Goal: Information Seeking & Learning: Learn about a topic

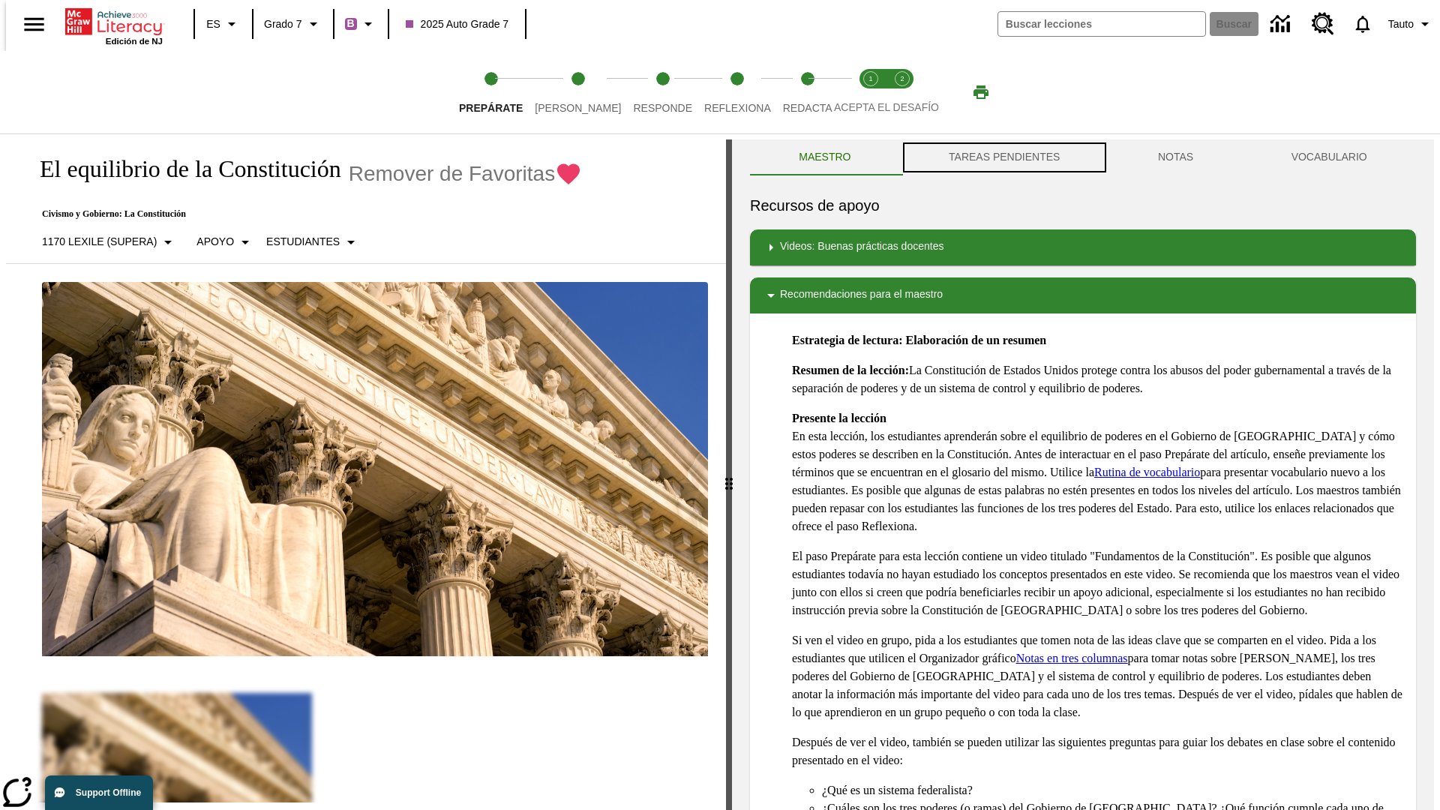
click at [1003, 158] on button "TAREAS PENDIENTES" at bounding box center [1004, 158] width 209 height 36
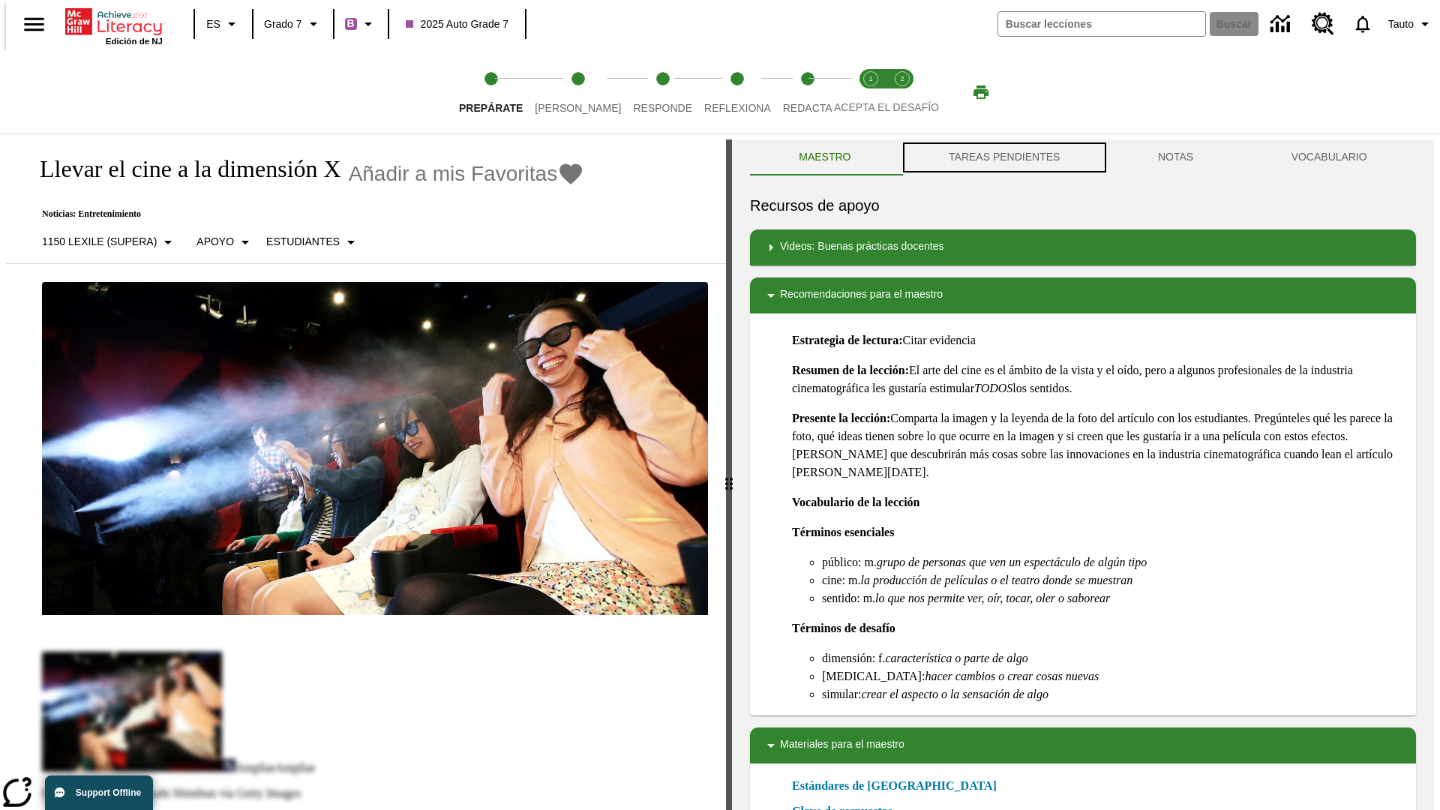
click at [1003, 158] on button "TAREAS PENDIENTES" at bounding box center [1004, 158] width 209 height 36
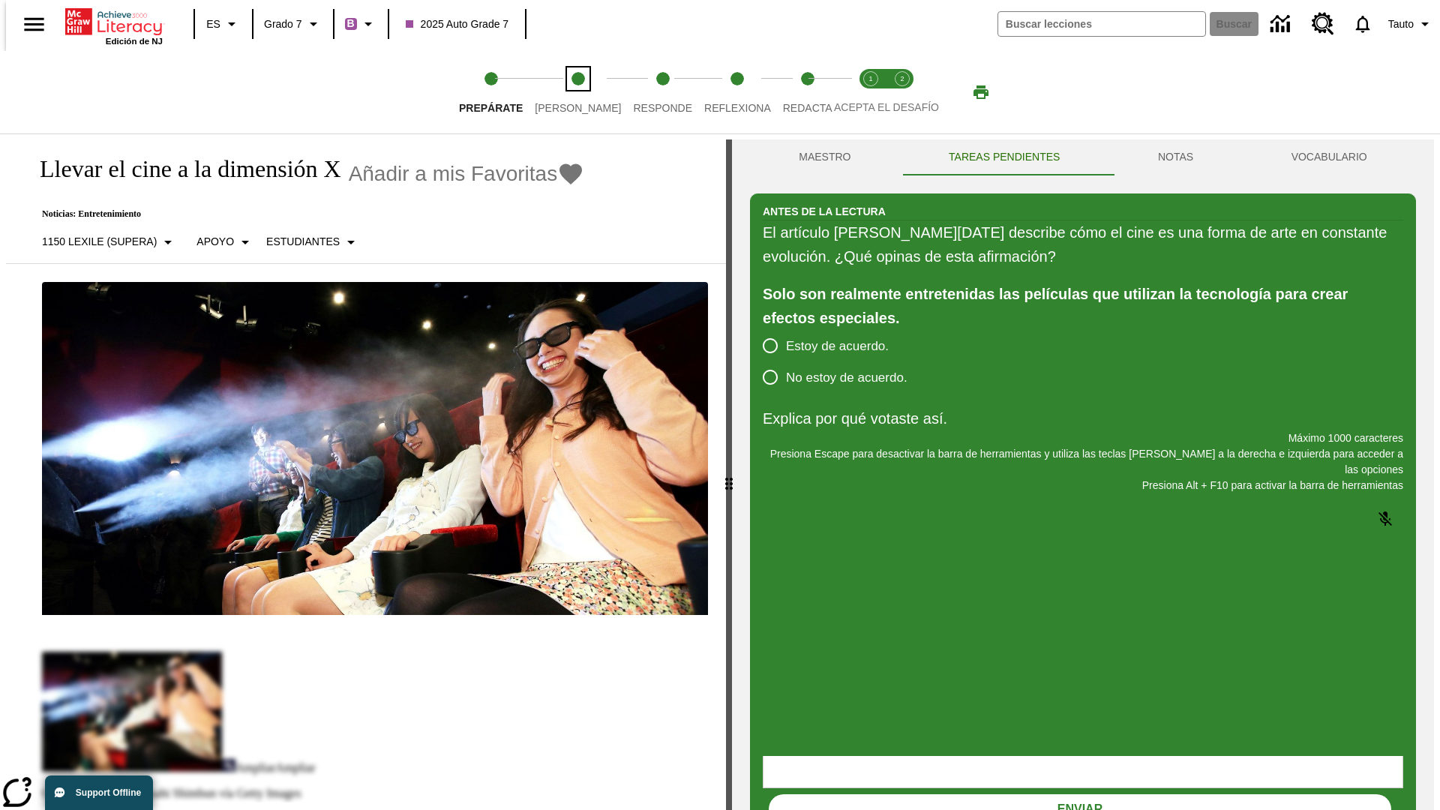
click at [566, 92] on span "[PERSON_NAME]" at bounding box center [578, 102] width 86 height 27
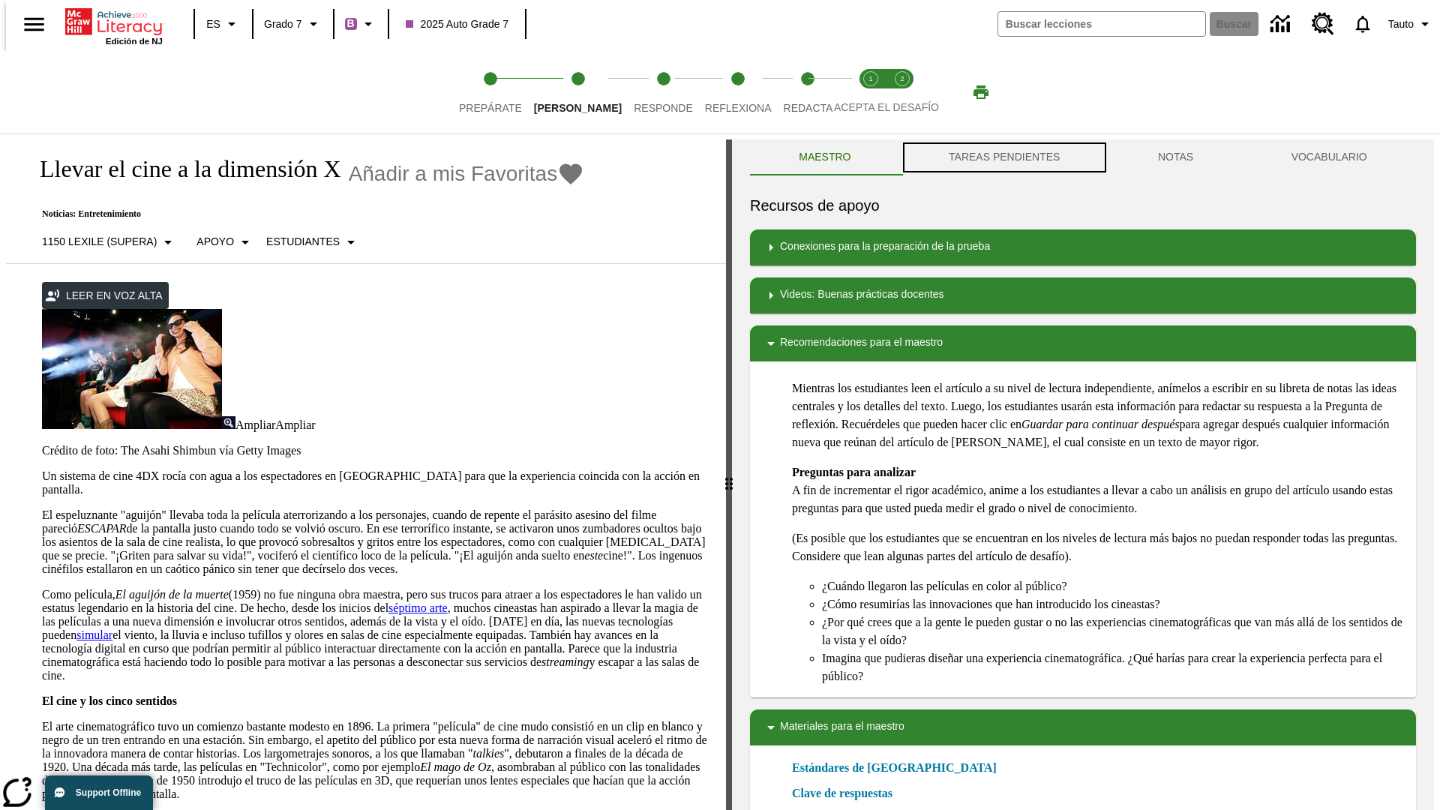
scroll to position [1, 0]
click at [1003, 158] on button "TAREAS PENDIENTES" at bounding box center [1004, 157] width 209 height 36
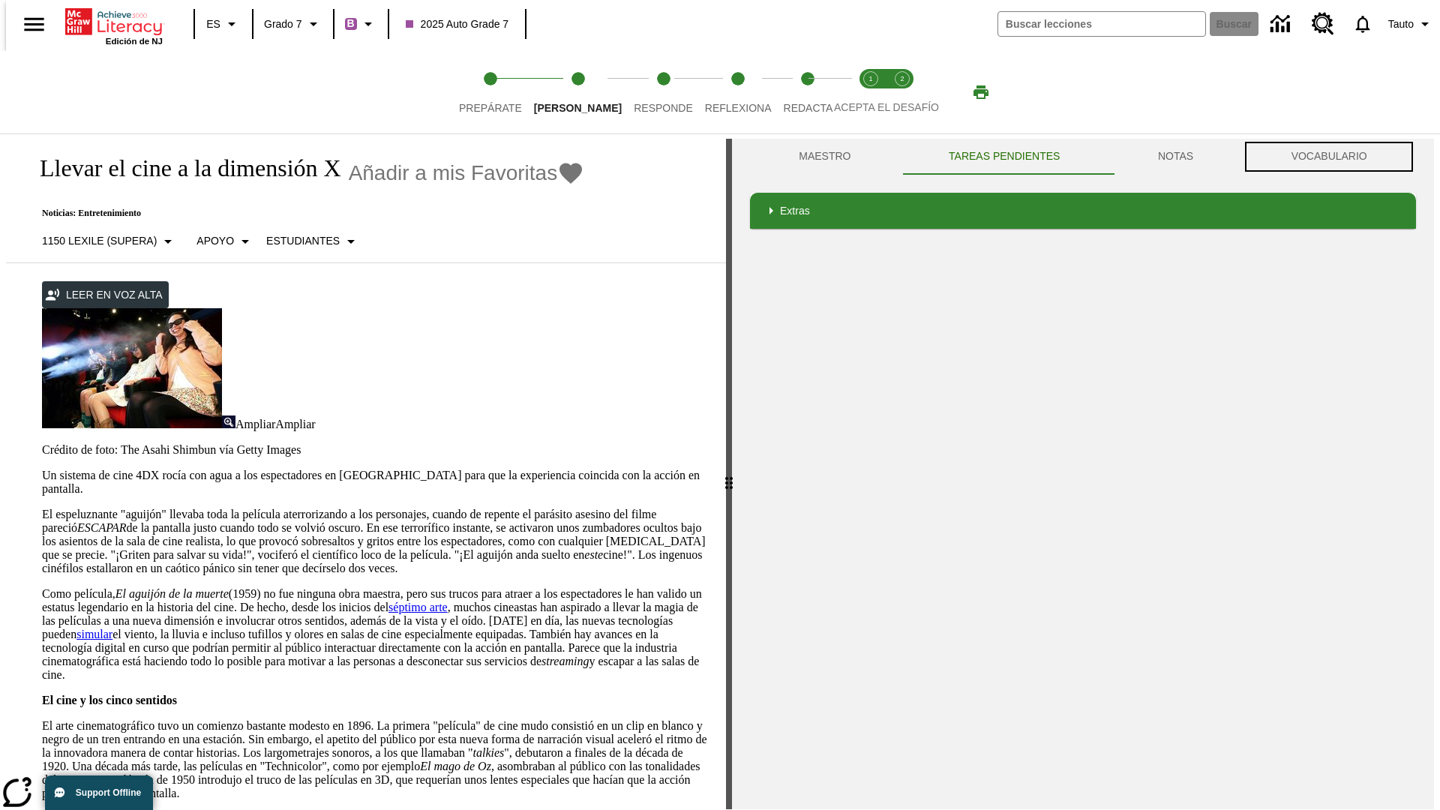
click at [1334, 157] on button "VOCABULARIO" at bounding box center [1329, 157] width 174 height 36
click at [448, 601] on link "séptimo arte" at bounding box center [418, 607] width 59 height 13
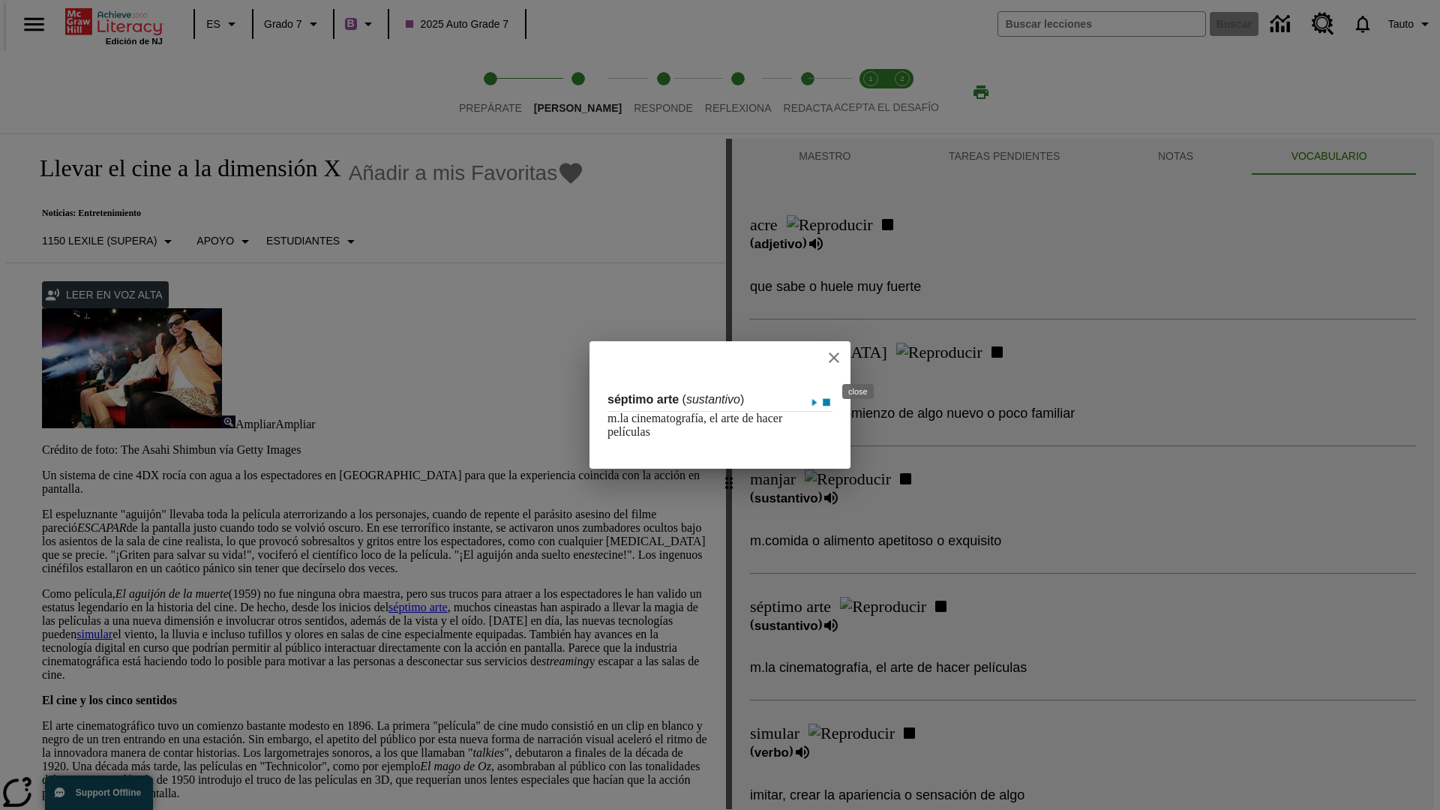
click at [839, 357] on icon "close" at bounding box center [834, 358] width 11 height 11
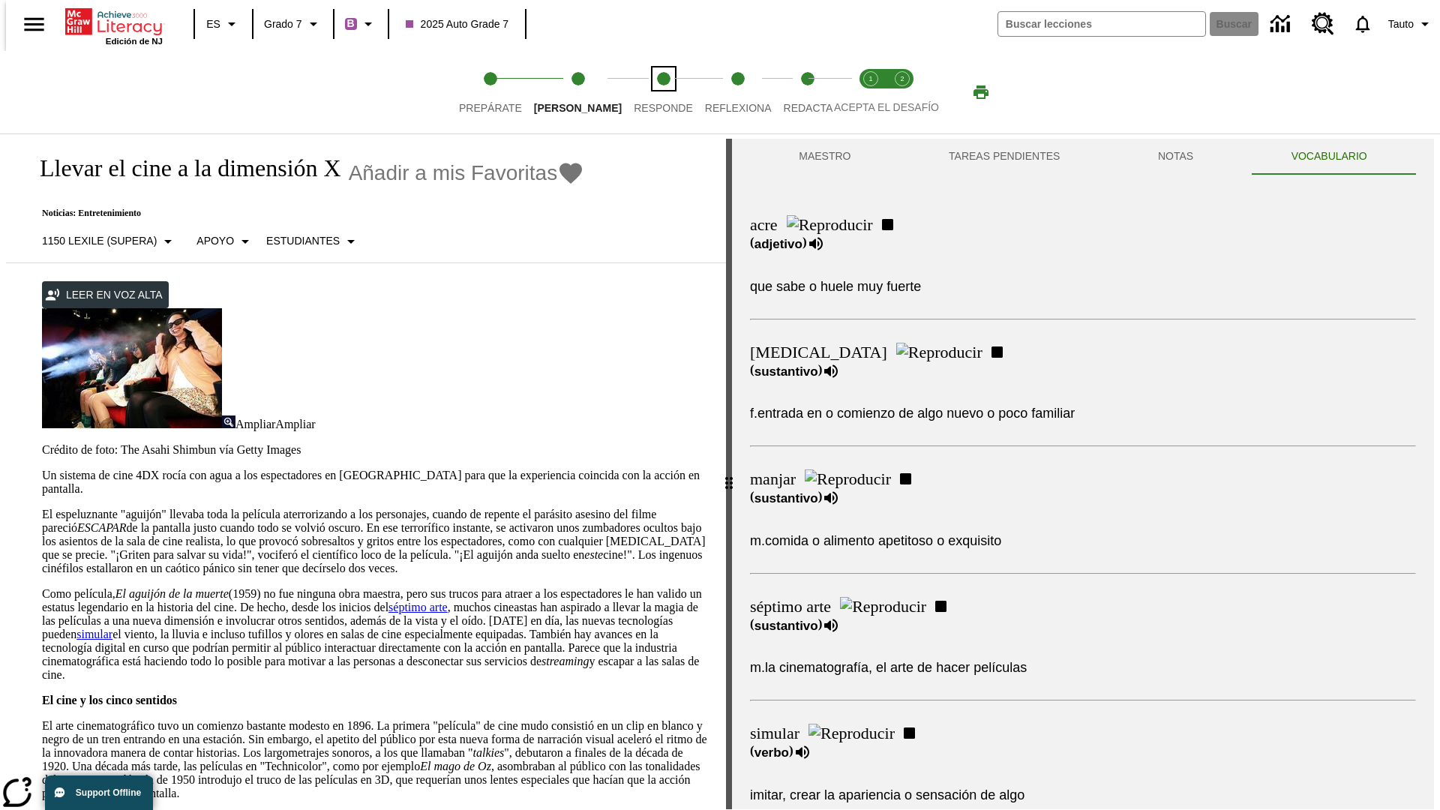
click at [641, 92] on span "Responde" at bounding box center [663, 102] width 59 height 27
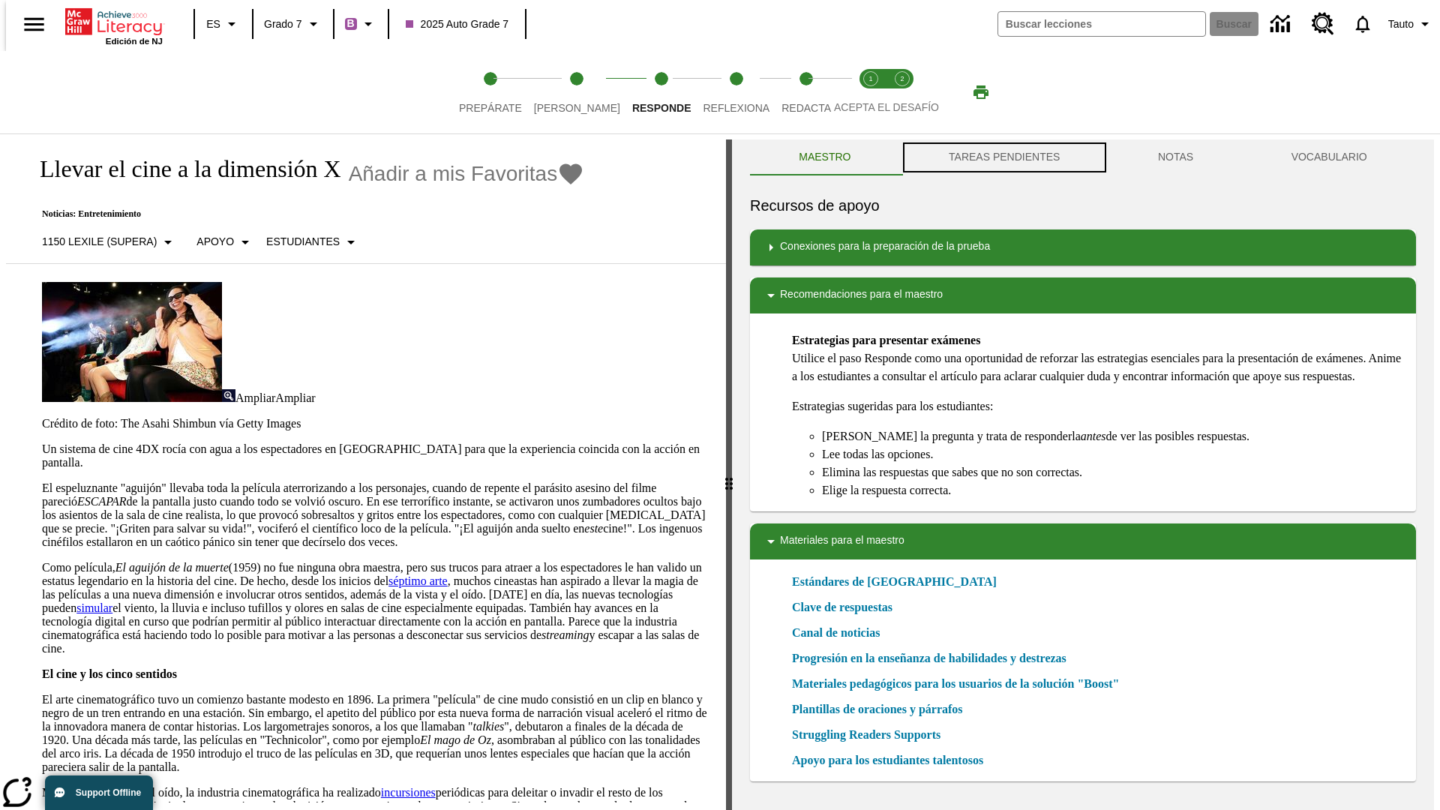
scroll to position [1, 0]
click at [1003, 158] on button "TAREAS PENDIENTES" at bounding box center [1004, 157] width 209 height 36
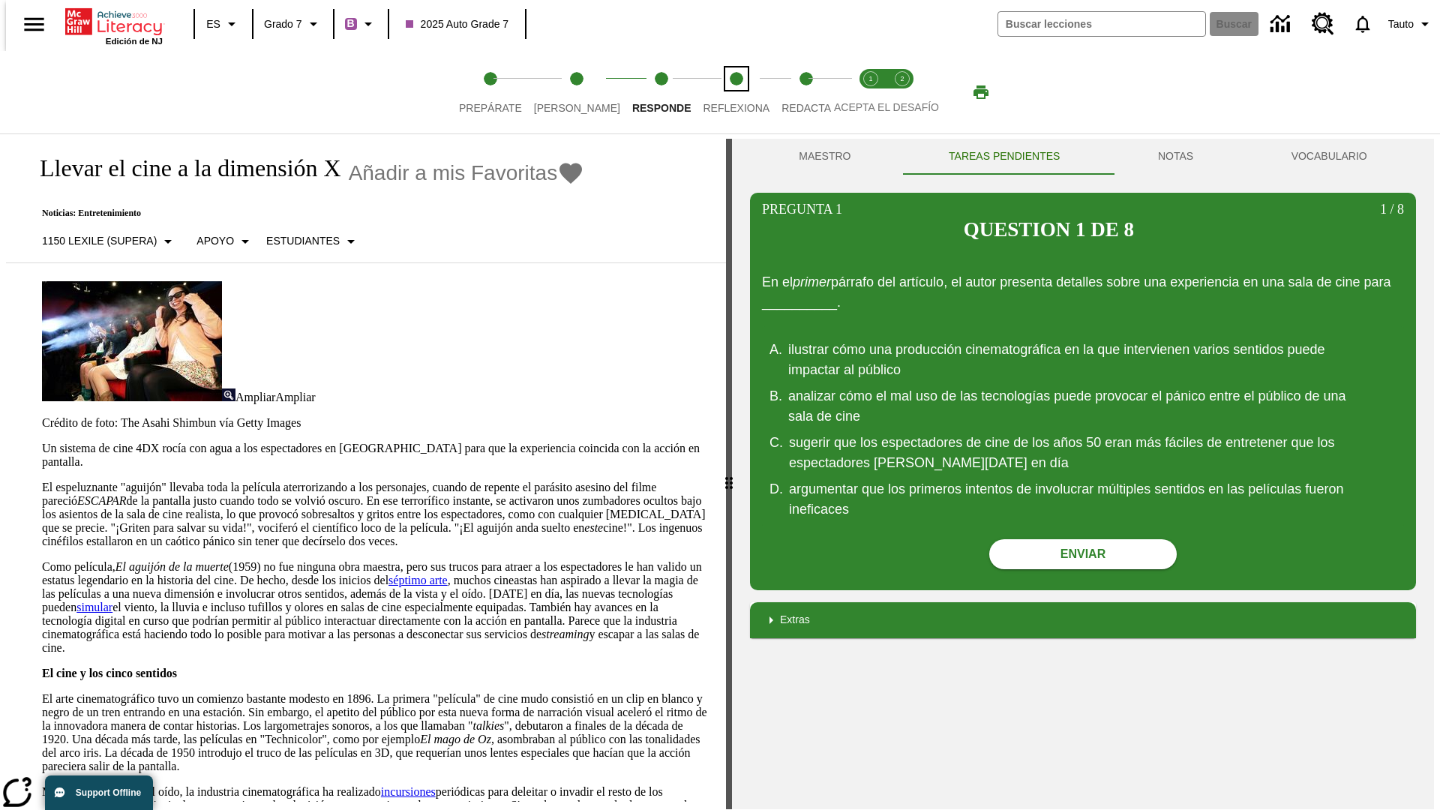
click at [716, 92] on span "Reflexiona" at bounding box center [736, 102] width 67 height 27
